Goal: Find specific page/section: Find specific page/section

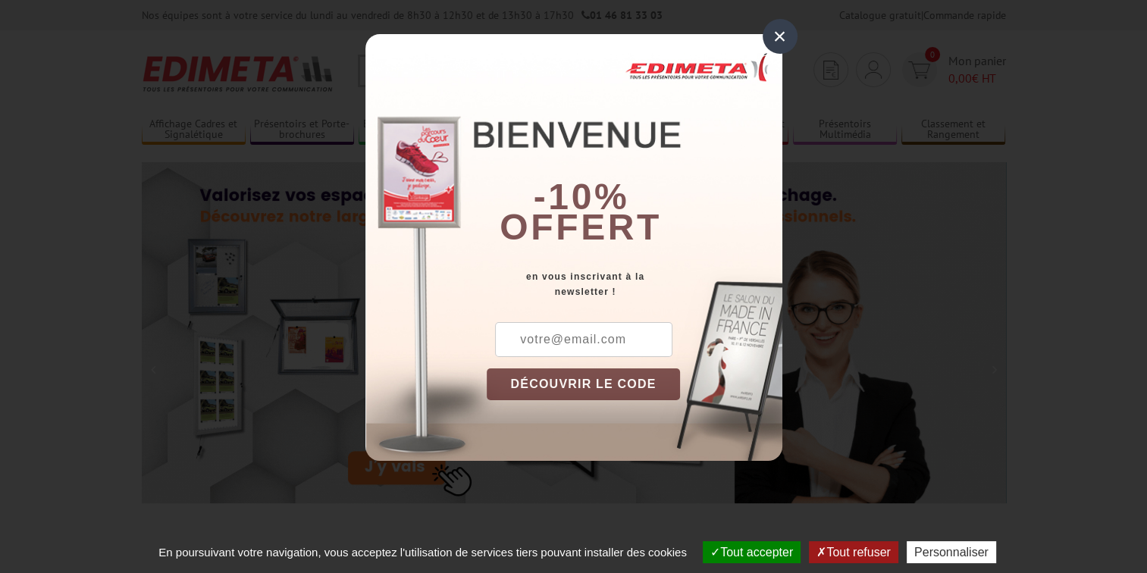
click at [787, 34] on div "×" at bounding box center [779, 36] width 35 height 35
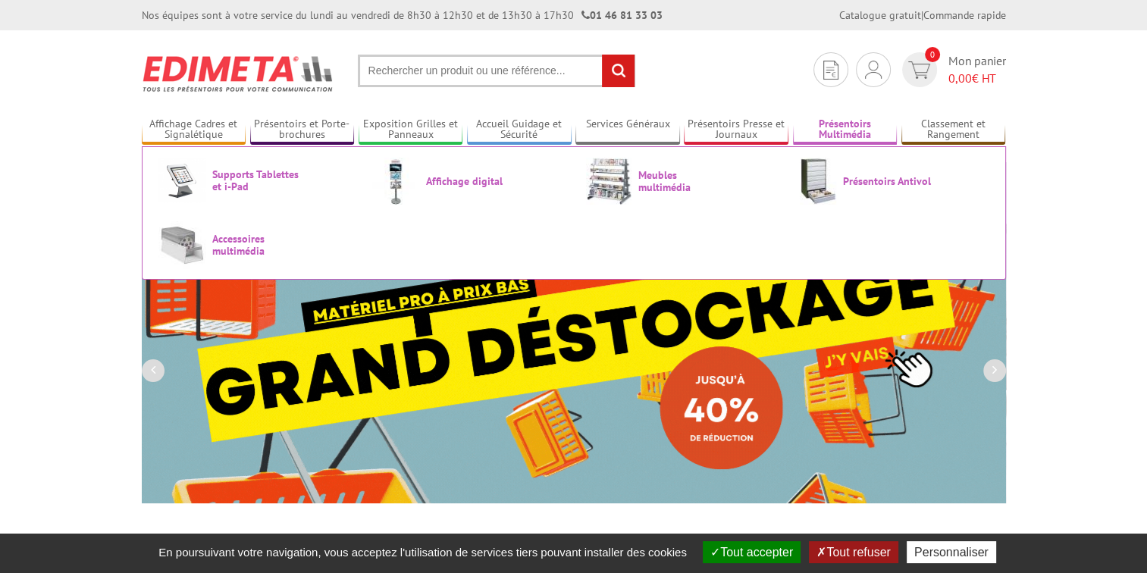
click at [831, 125] on link "Présentoirs Multimédia" at bounding box center [845, 129] width 105 height 25
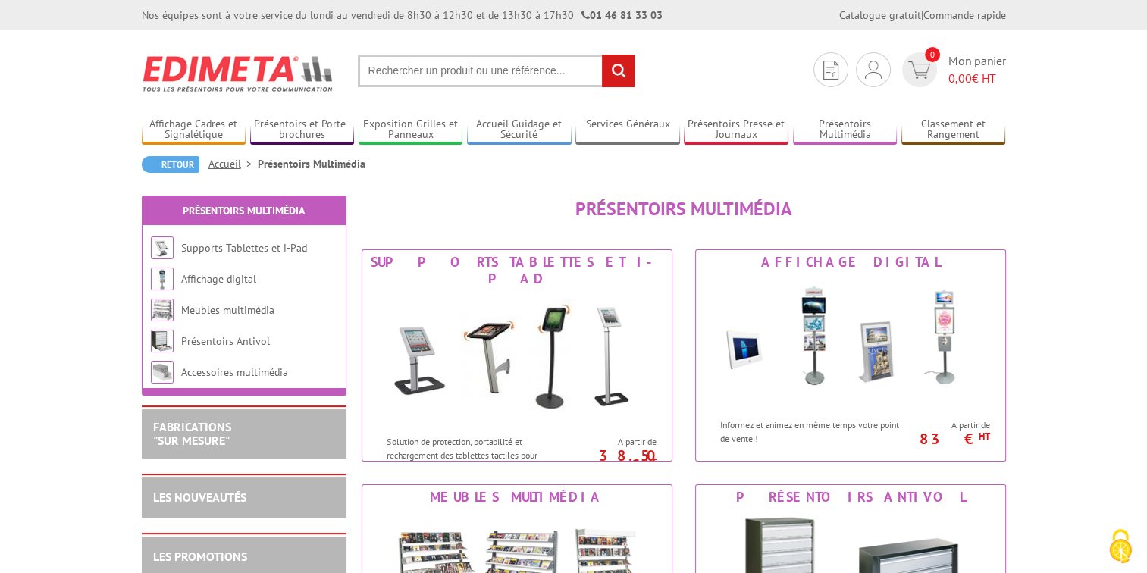
click at [399, 66] on input "text" at bounding box center [496, 71] width 277 height 33
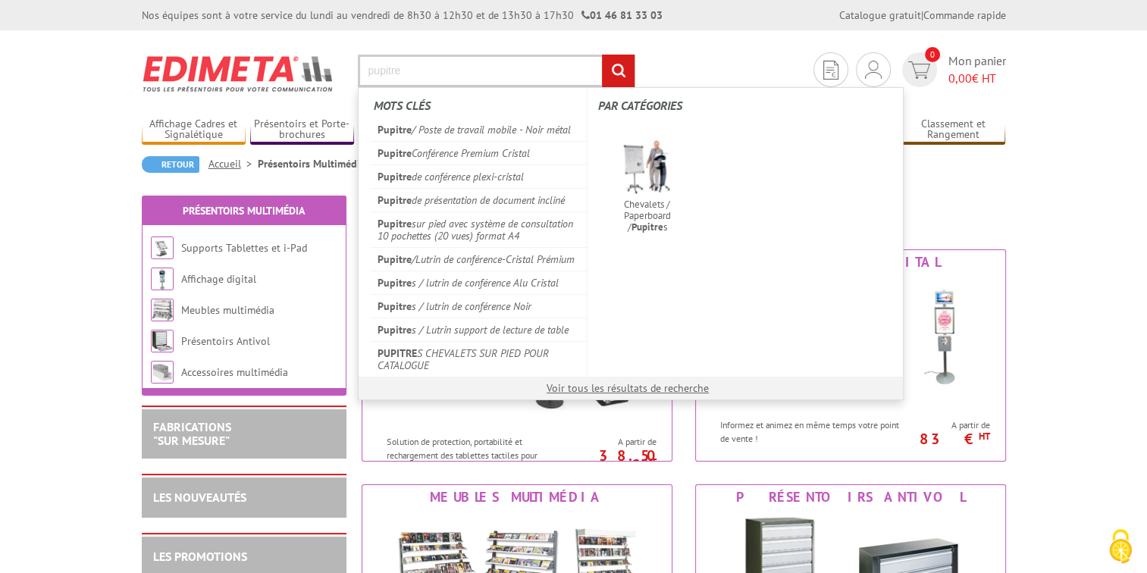
type input "pupitre"
click at [618, 64] on input "rechercher" at bounding box center [618, 71] width 33 height 33
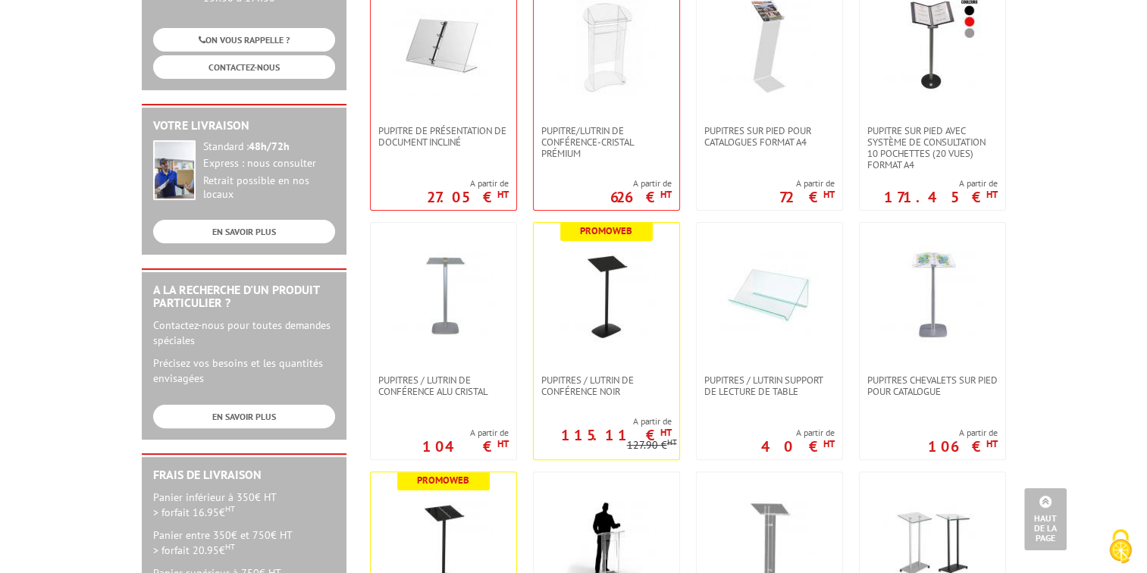
scroll to position [152, 0]
